Goal: Task Accomplishment & Management: Use online tool/utility

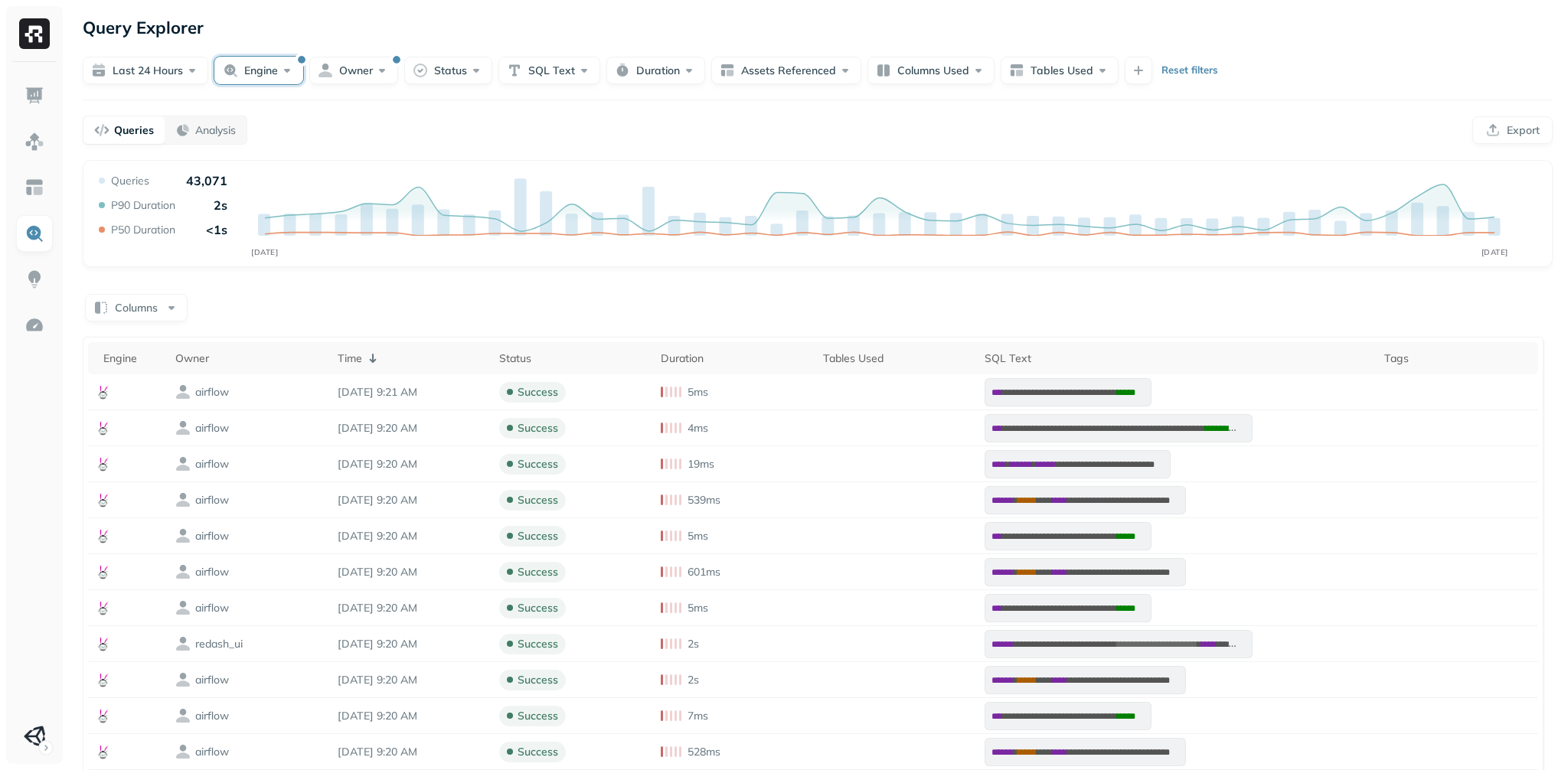
click at [273, 84] on button "Engine" at bounding box center [258, 70] width 89 height 28
click at [166, 244] on button "button" at bounding box center [157, 234] width 19 height 19
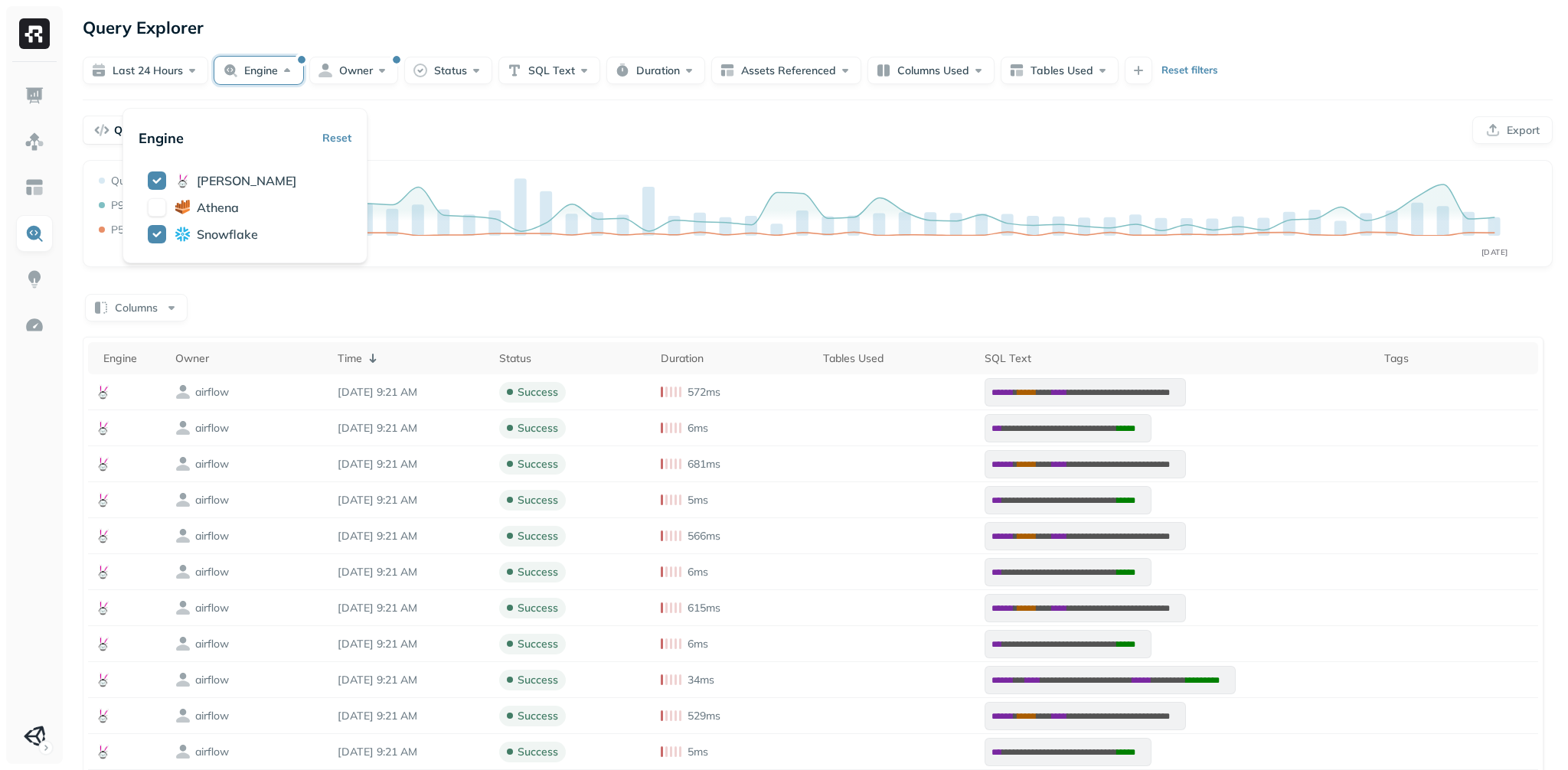
click at [555, 144] on div "Queries Analysis Export" at bounding box center [817, 130] width 1469 height 29
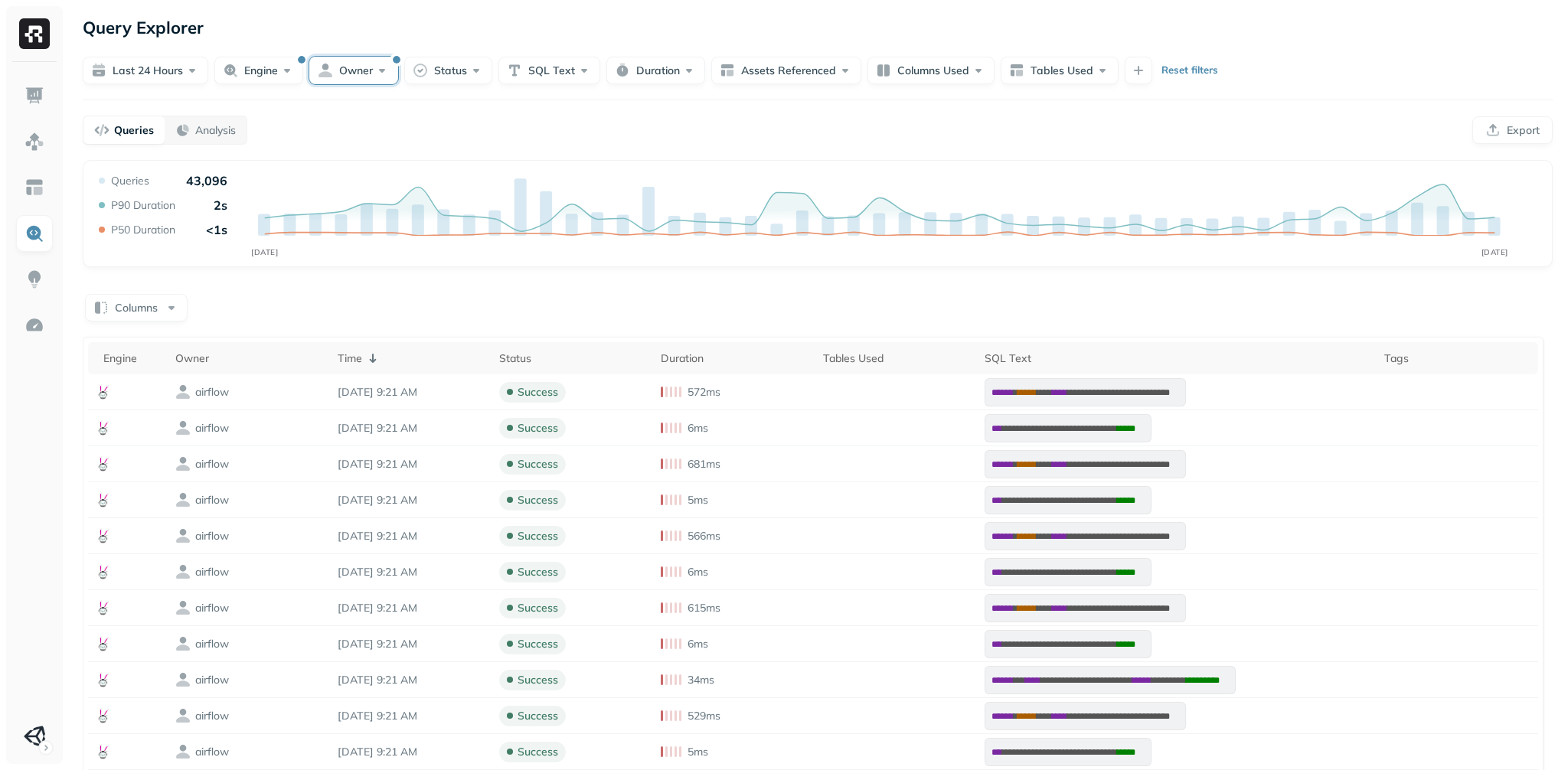
click at [379, 75] on button "Owner" at bounding box center [353, 70] width 89 height 28
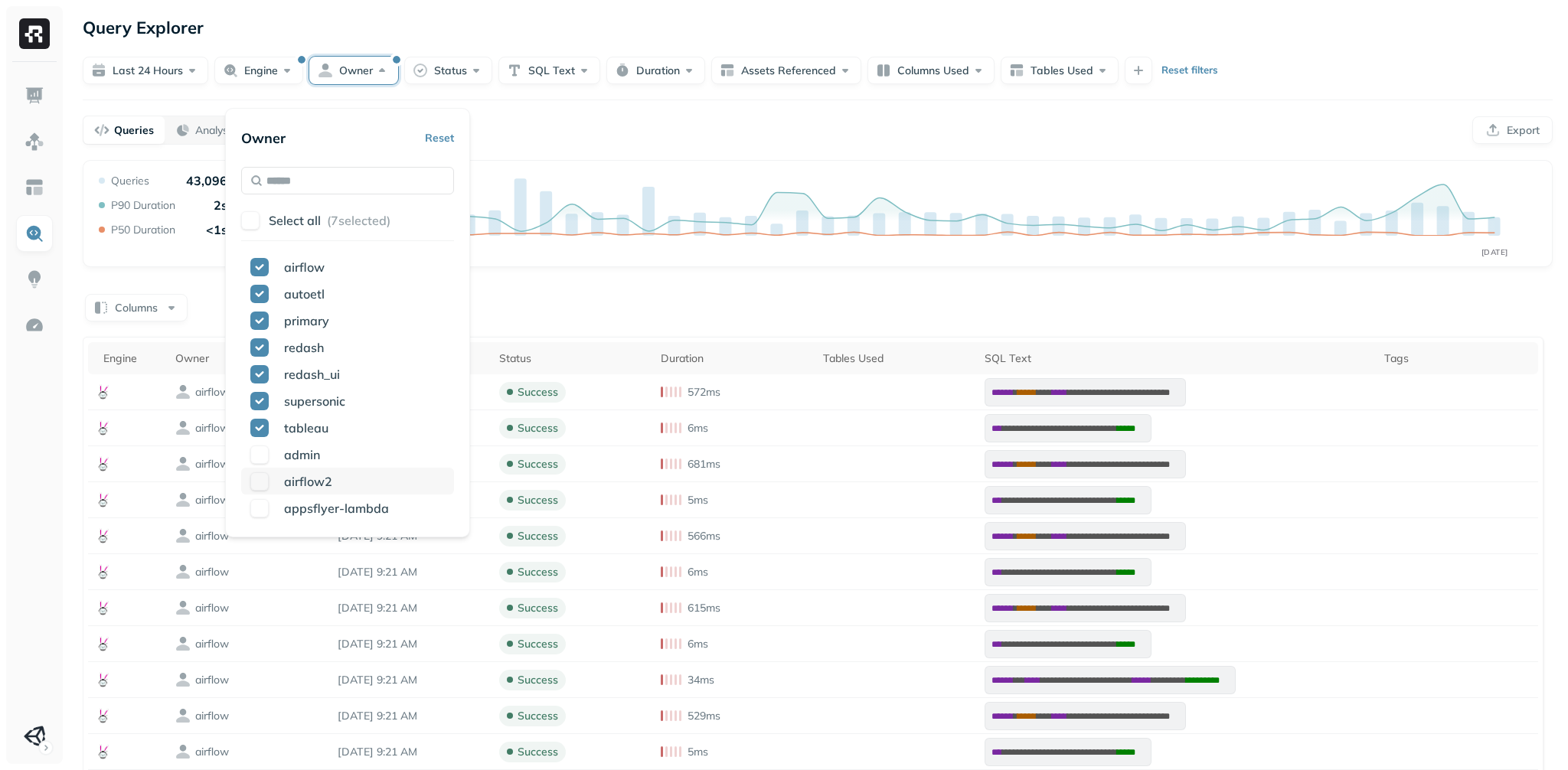
click at [269, 491] on button "button" at bounding box center [259, 481] width 19 height 19
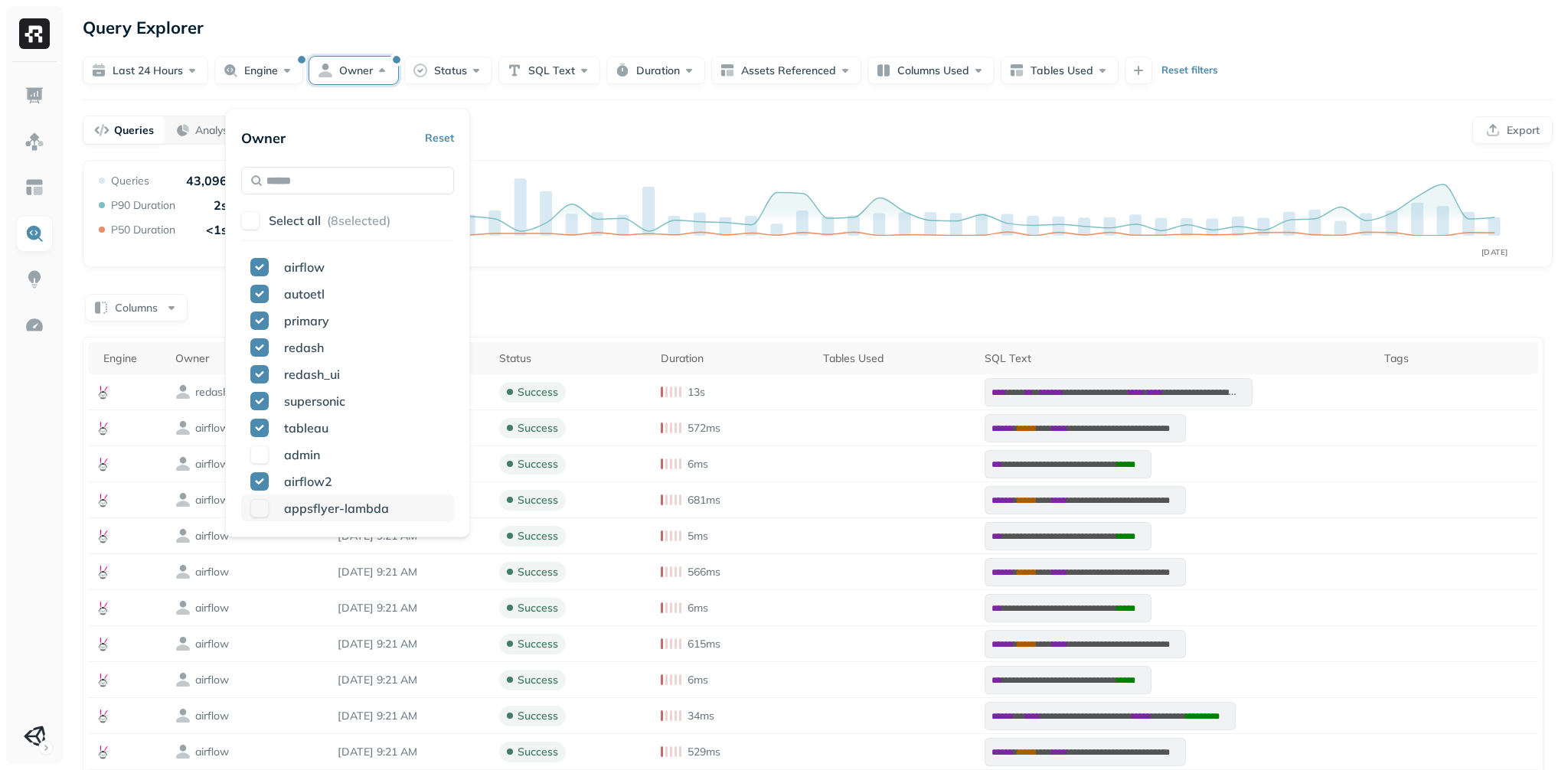
click at [269, 518] on button "button" at bounding box center [259, 508] width 19 height 19
click at [1369, 71] on div "Last 24 hours Engine Owner Status SQL Text Duration Assets Referenced Columns U…" at bounding box center [817, 70] width 1469 height 28
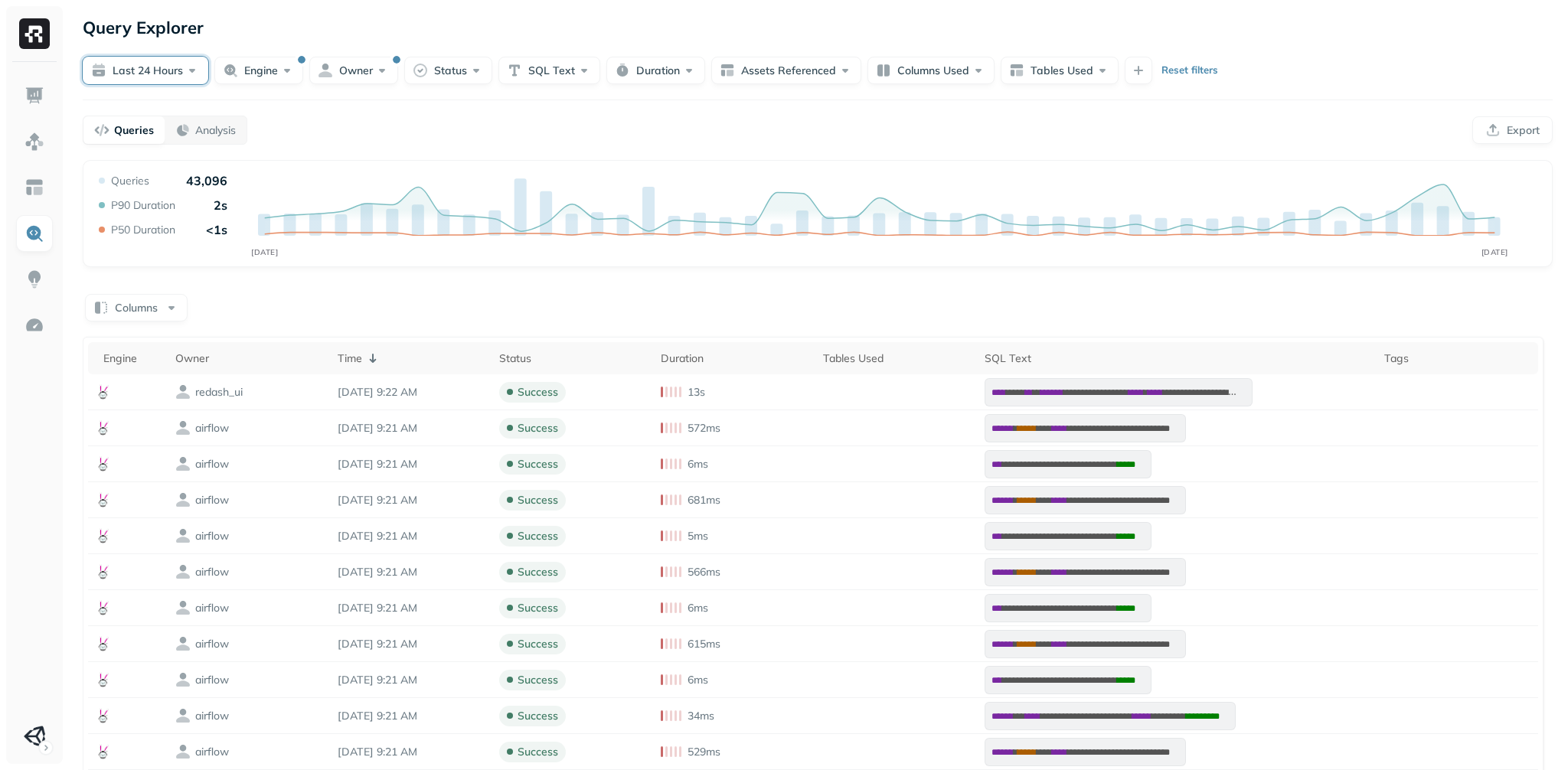
click at [187, 79] on button "Last 24 hours" at bounding box center [145, 70] width 125 height 28
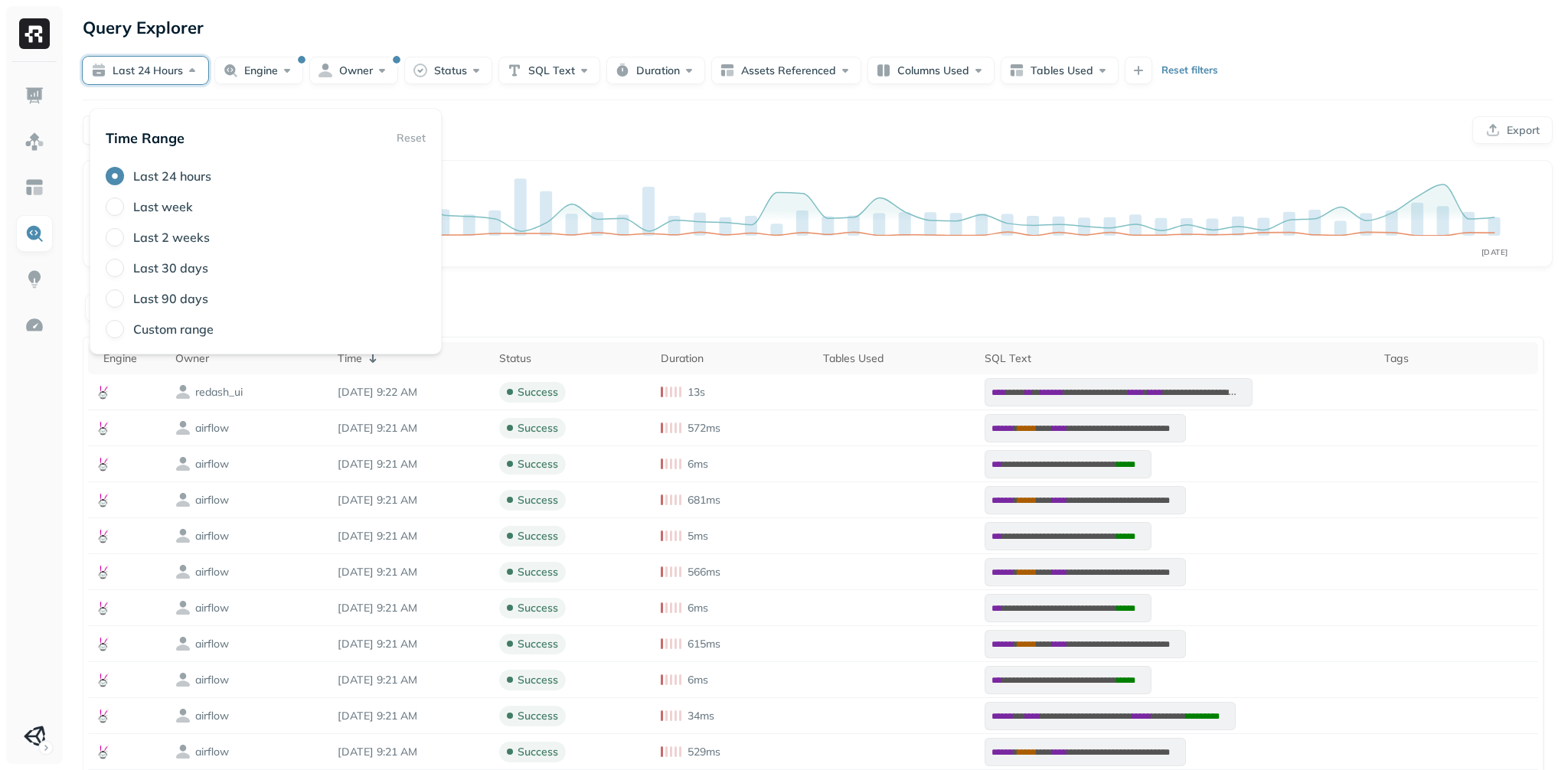
click at [156, 214] on label "Last week" at bounding box center [163, 206] width 60 height 15
click at [124, 216] on button "Last week" at bounding box center [115, 206] width 19 height 19
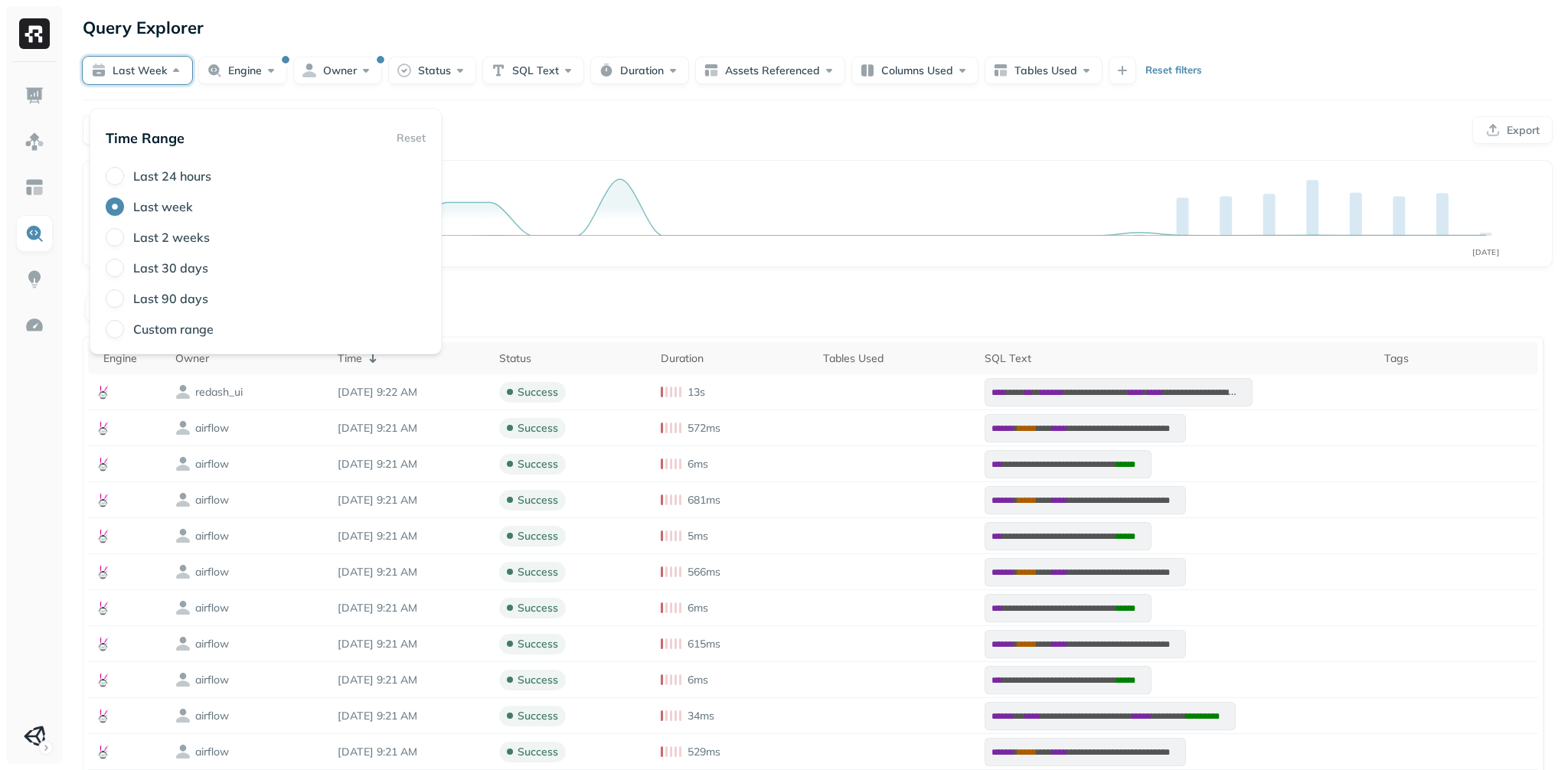
click at [152, 184] on label "Last 24 hours" at bounding box center [172, 176] width 78 height 15
click at [124, 186] on button "Last 24 hours" at bounding box center [115, 176] width 19 height 19
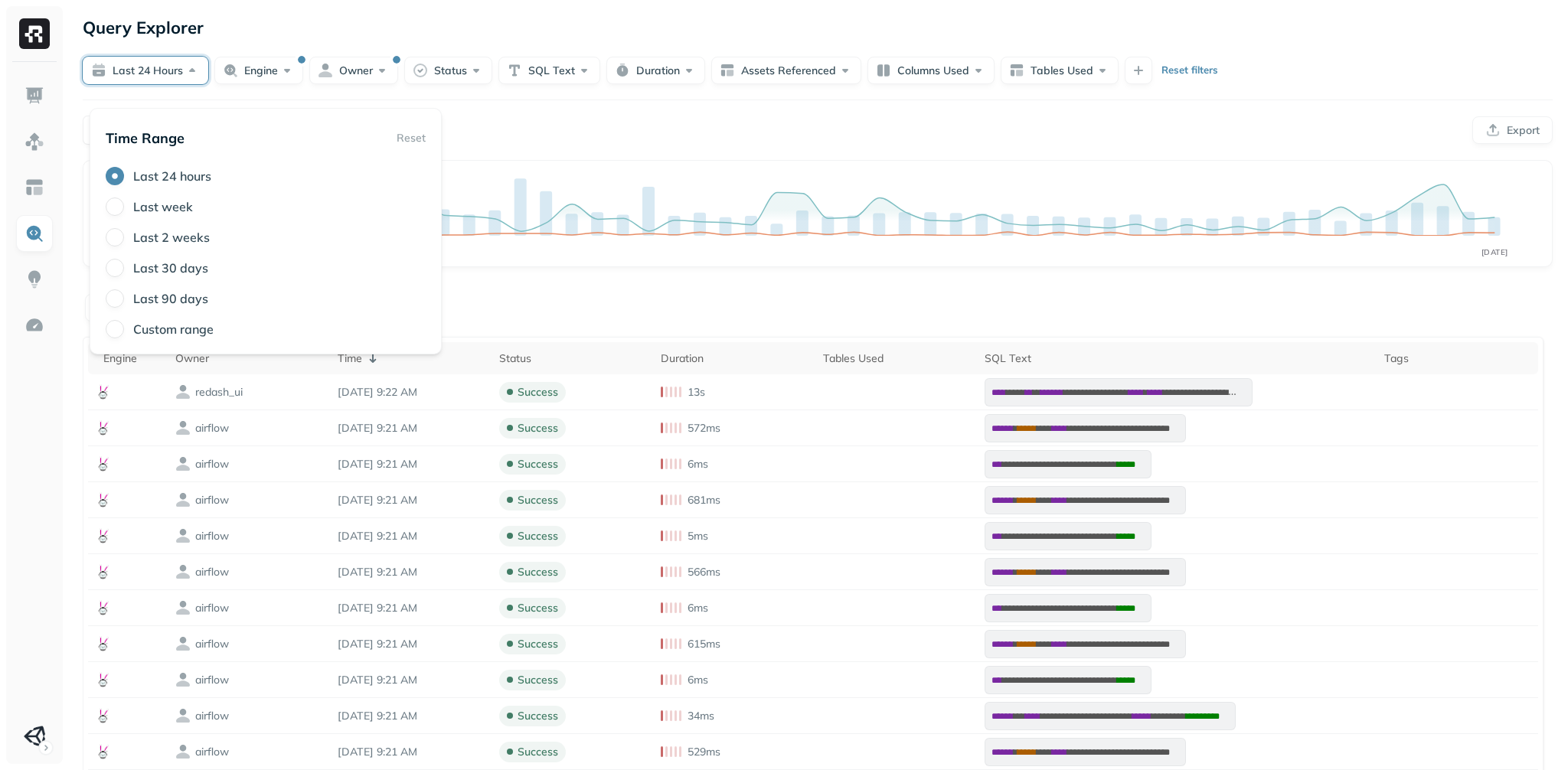
click at [695, 322] on div "Columns" at bounding box center [817, 306] width 1469 height 30
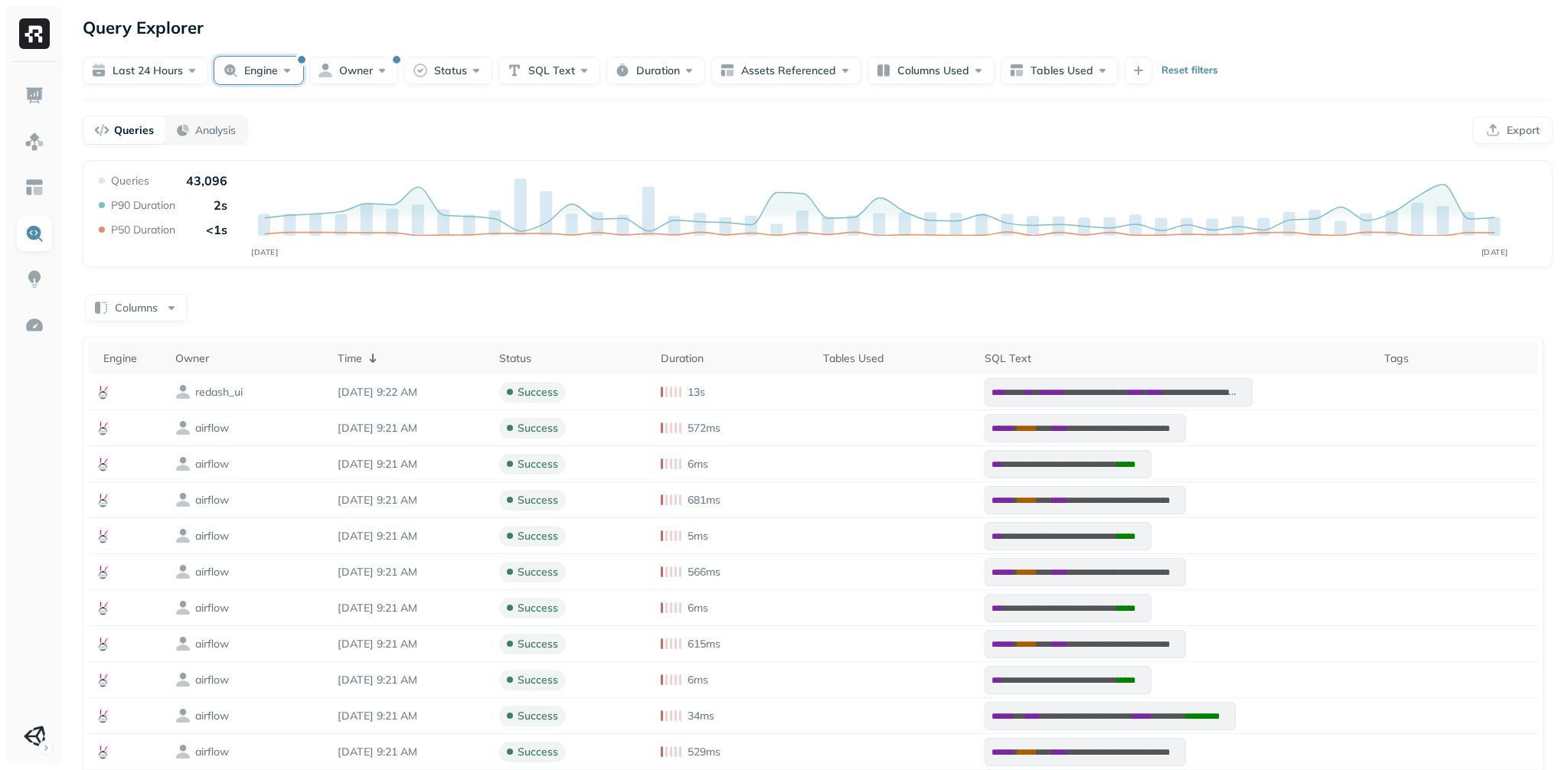
click at [288, 84] on button "Engine" at bounding box center [258, 70] width 89 height 28
click at [161, 217] on button "button" at bounding box center [157, 207] width 19 height 19
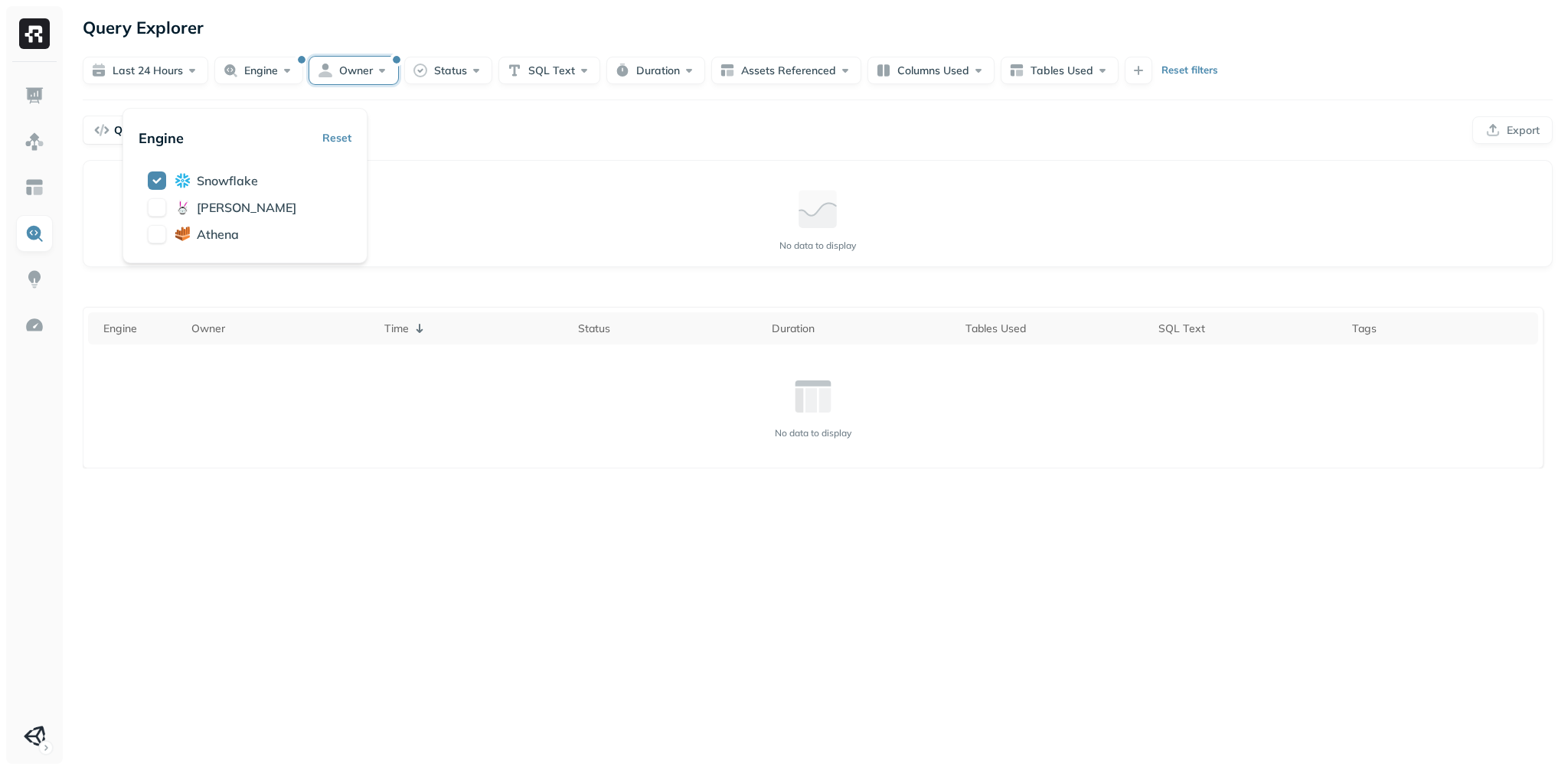
click at [363, 77] on button "Owner" at bounding box center [353, 70] width 89 height 28
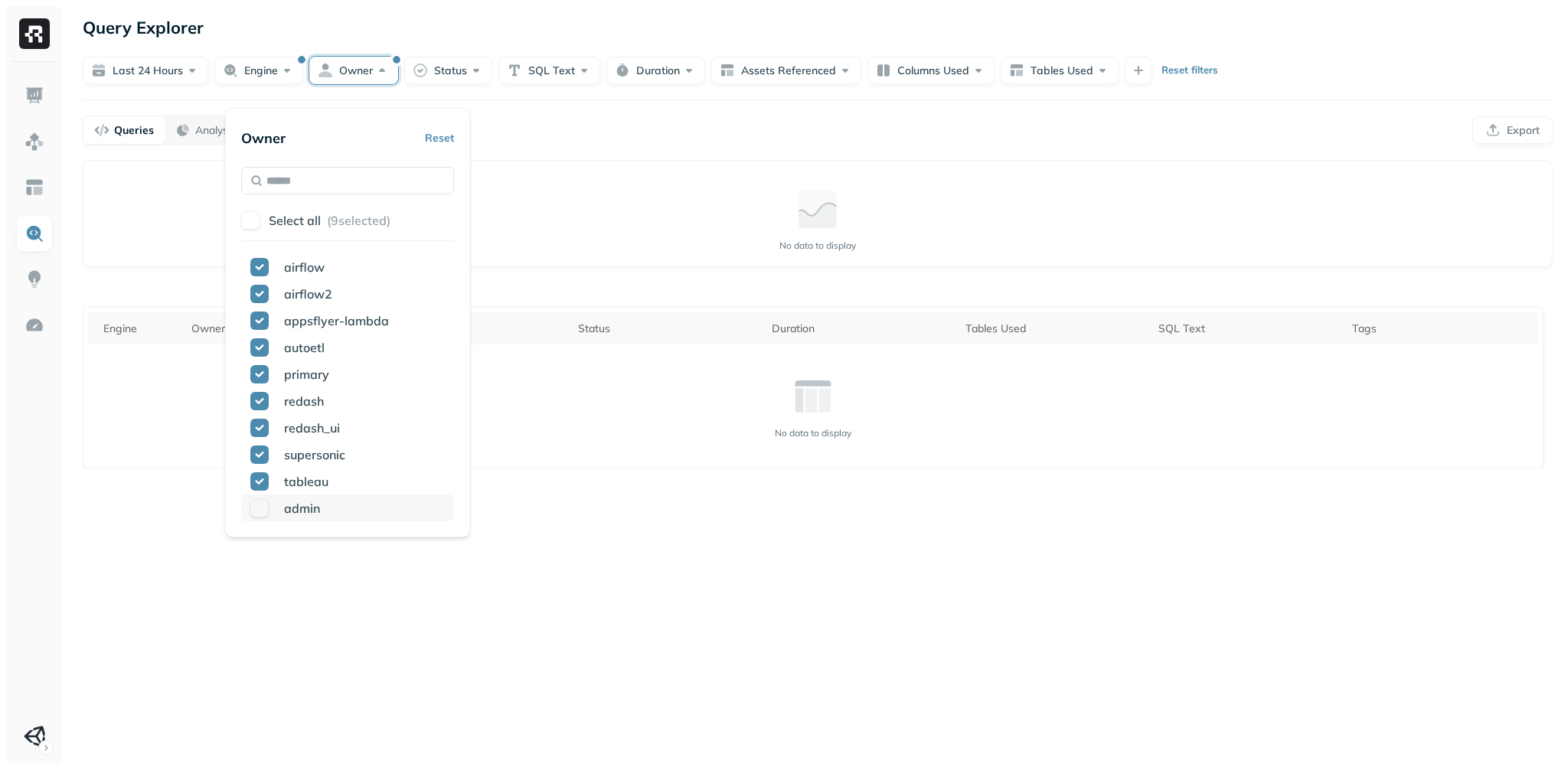
click at [269, 518] on button "button" at bounding box center [259, 508] width 19 height 19
click at [715, 190] on div "Query Explorer Last 24 hours Engine Owner Status SQL Text Duration Assets Refer…" at bounding box center [817, 385] width 1500 height 770
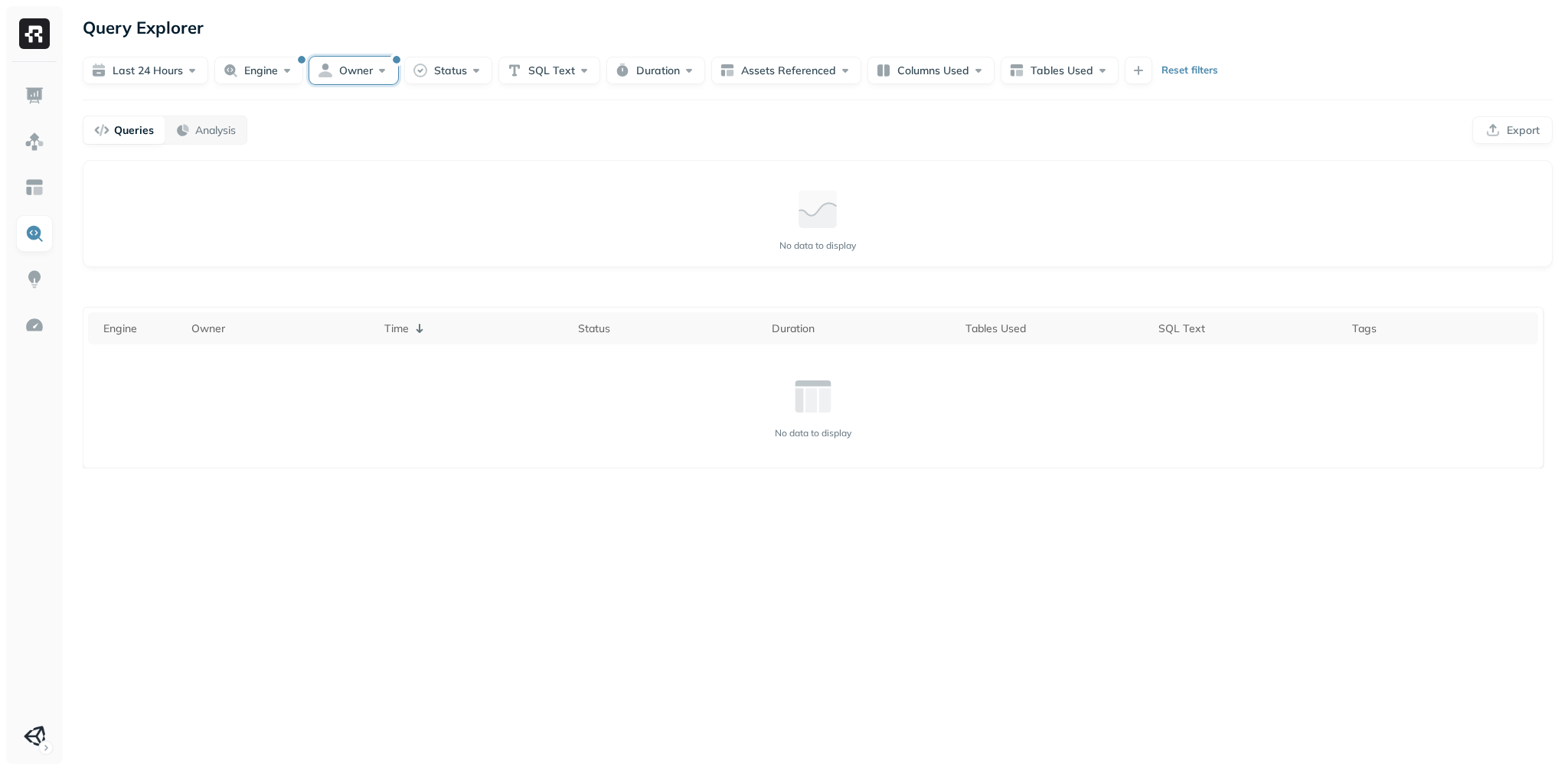
click at [390, 83] on button "Owner" at bounding box center [353, 70] width 89 height 28
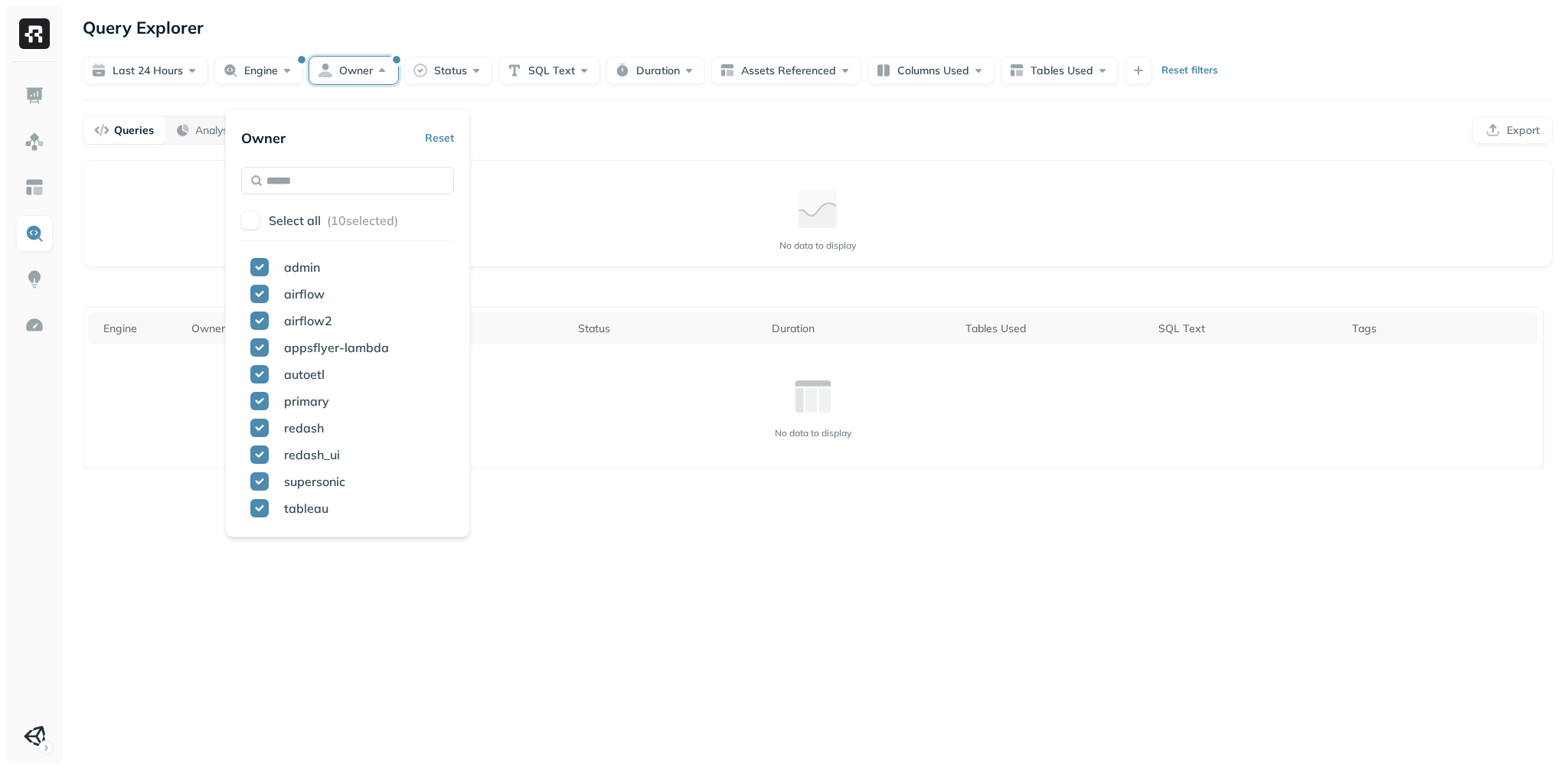
click at [260, 229] on button "button" at bounding box center [250, 221] width 19 height 19
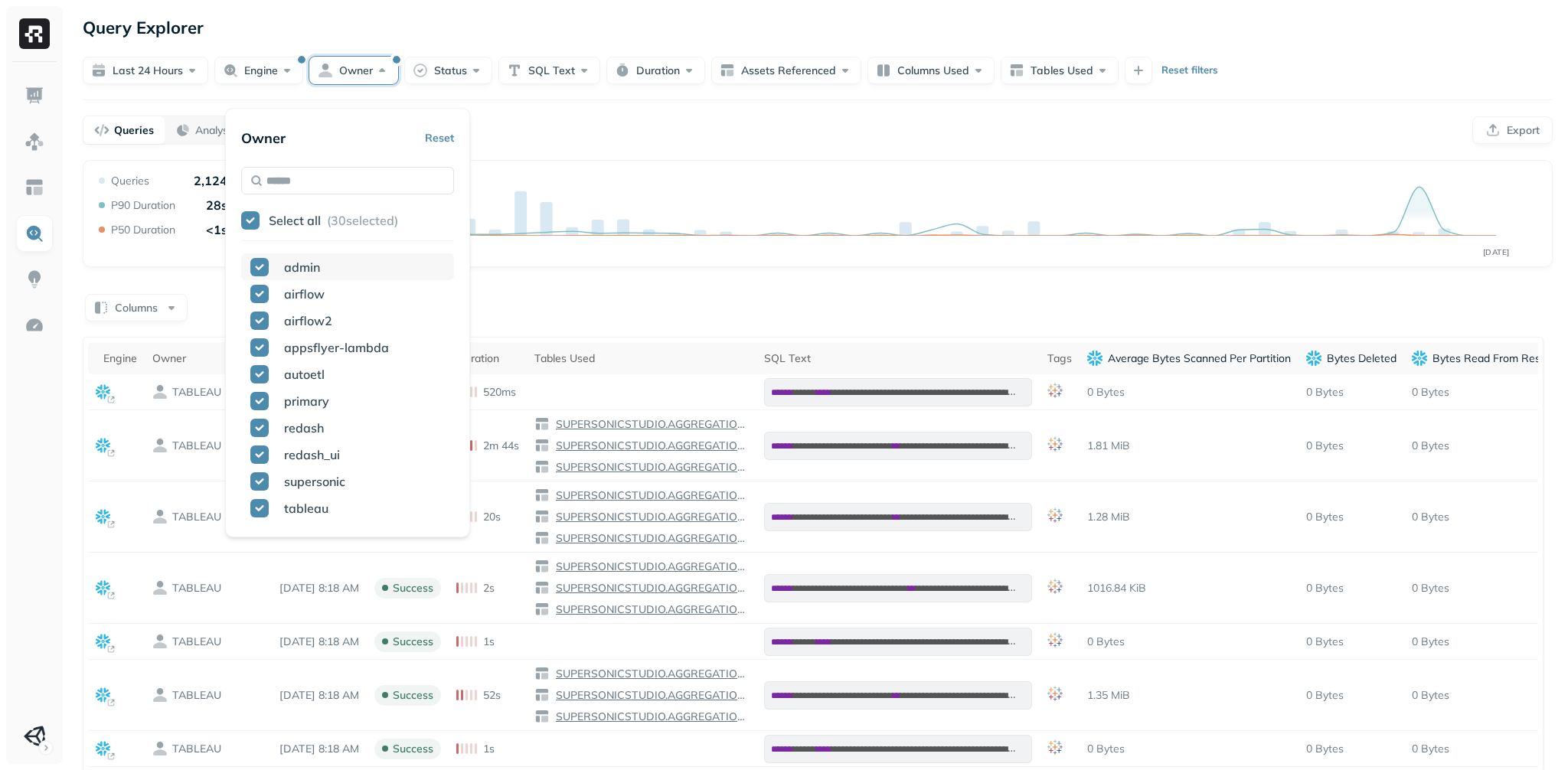
click at [267, 276] on button "button" at bounding box center [259, 267] width 19 height 19
click at [676, 144] on div "Queries Analysis Export" at bounding box center [817, 130] width 1469 height 29
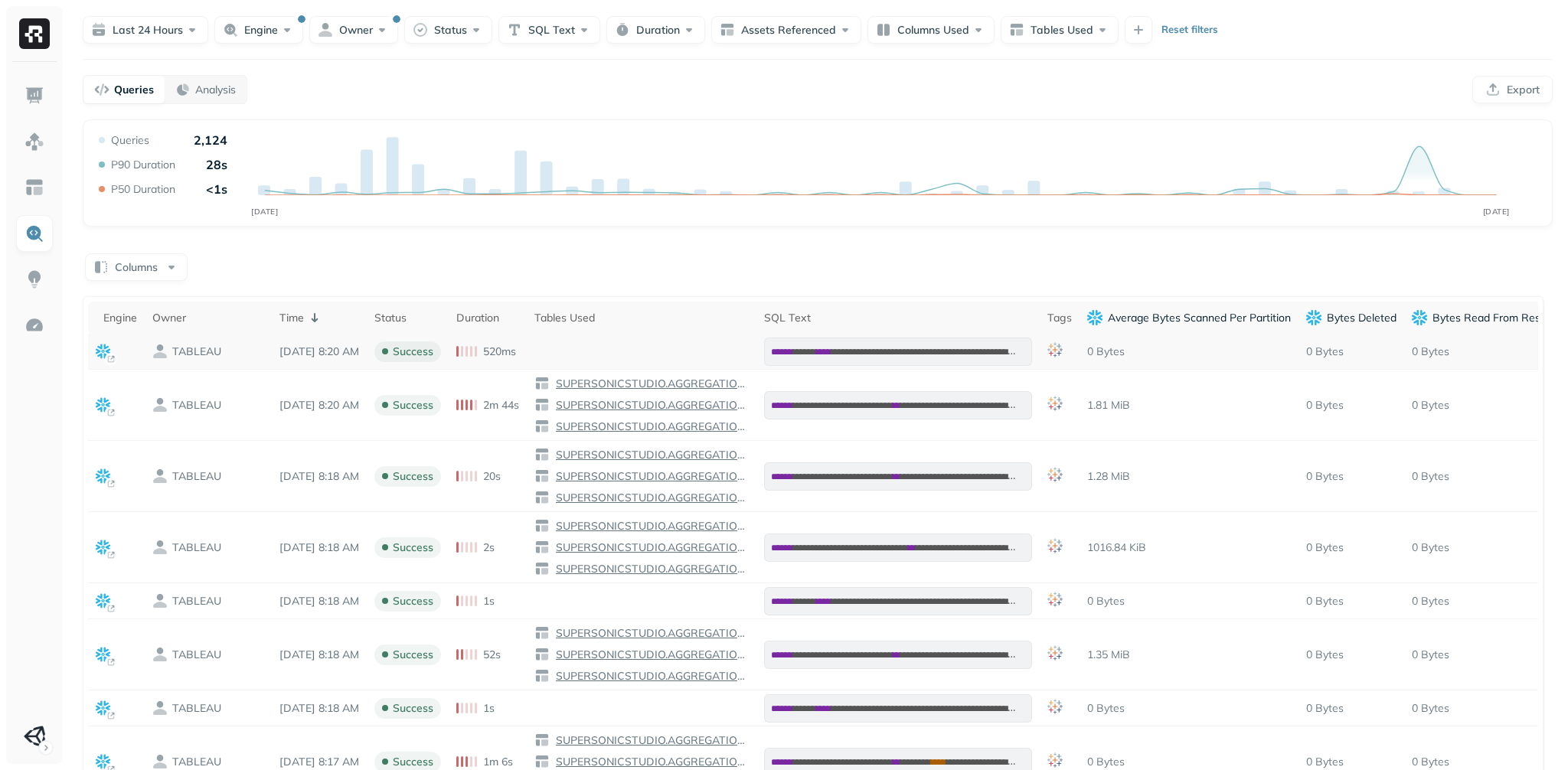
scroll to position [58, 0]
